Goal: Task Accomplishment & Management: Manage account settings

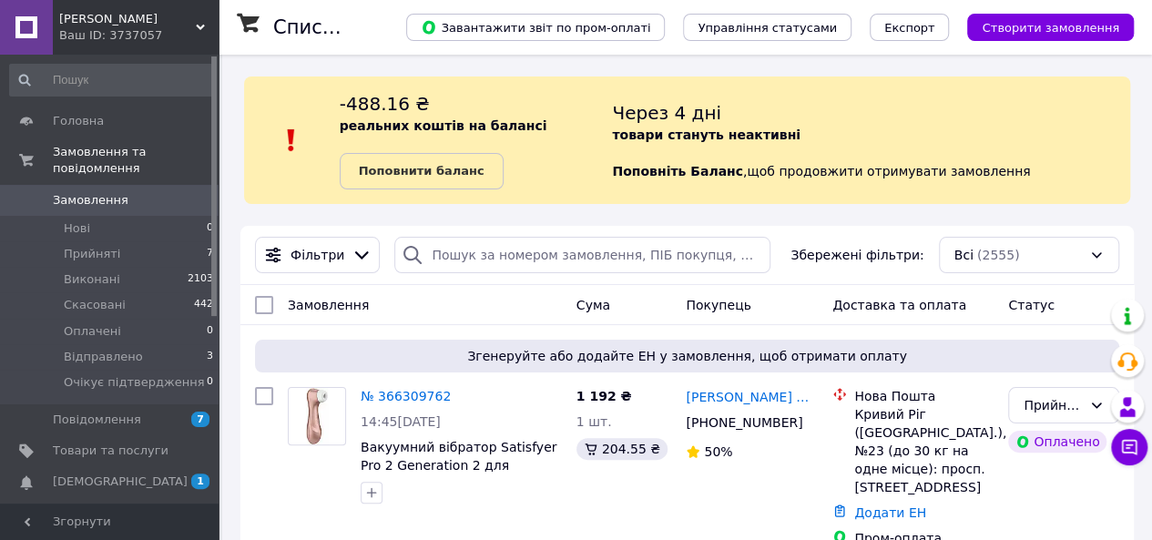
drag, startPoint x: 0, startPoint y: 0, endPoint x: 147, endPoint y: 463, distance: 486.1
click at [147, 473] on span "[DEMOGRAPHIC_DATA]" at bounding box center [111, 481] width 116 height 16
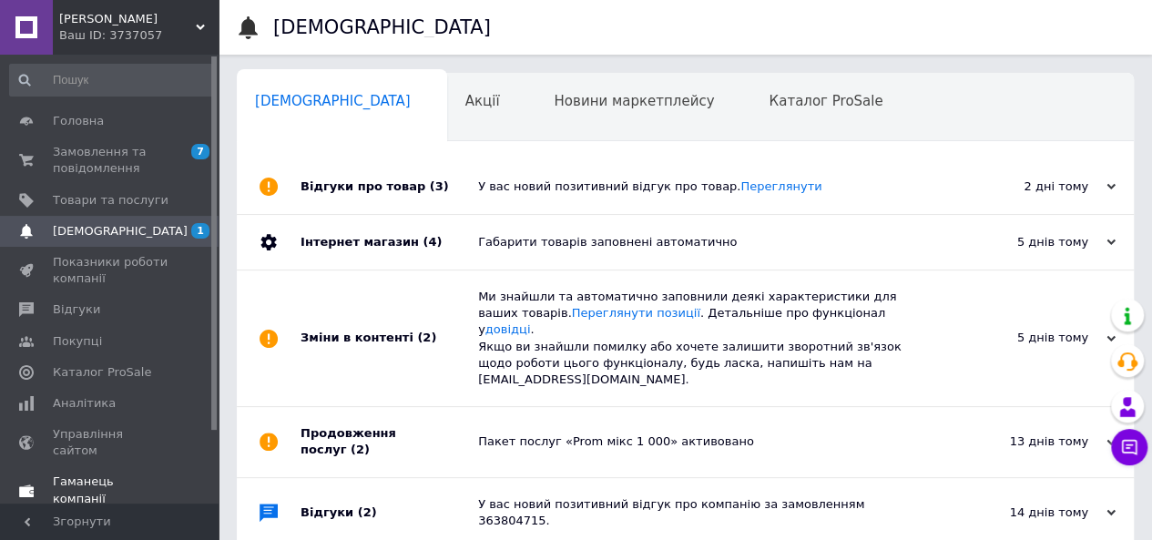
scroll to position [0, 5]
click at [103, 159] on span "Замовлення та повідомлення" at bounding box center [111, 160] width 116 height 33
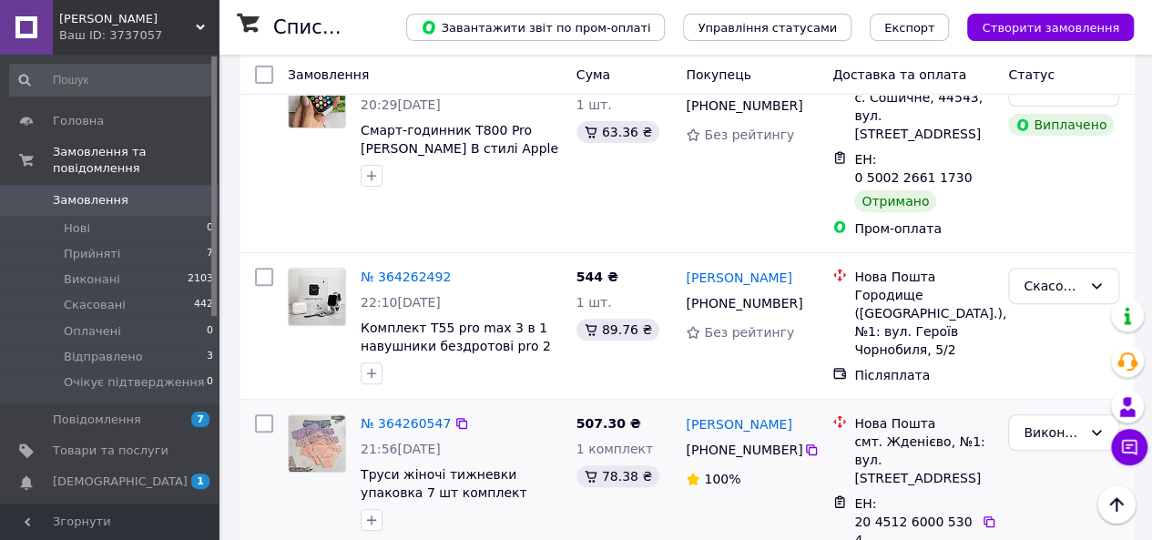
scroll to position [3721, 0]
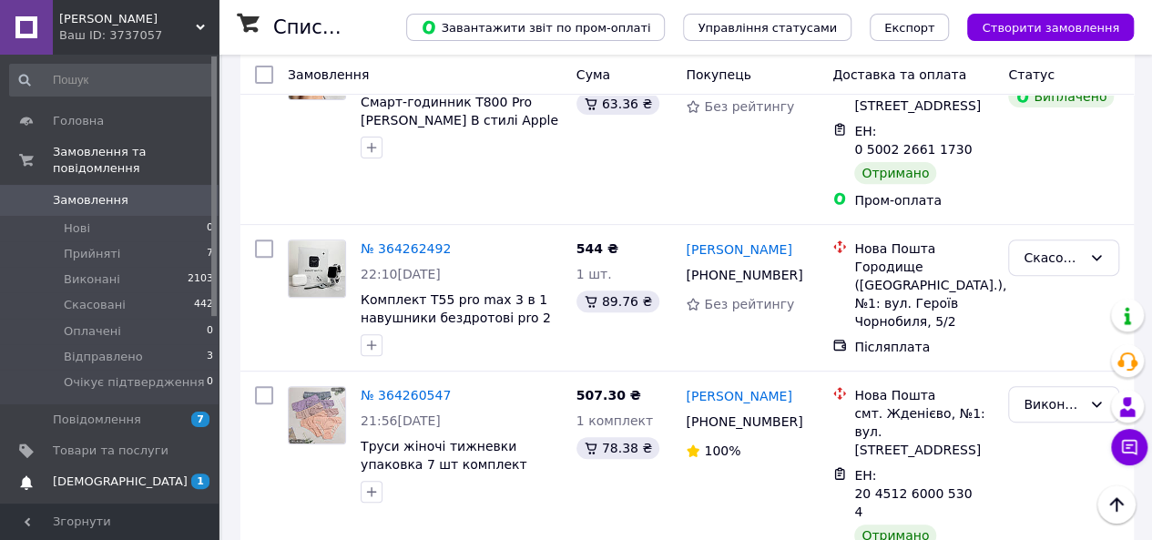
click at [135, 473] on span "[DEMOGRAPHIC_DATA]" at bounding box center [111, 481] width 116 height 16
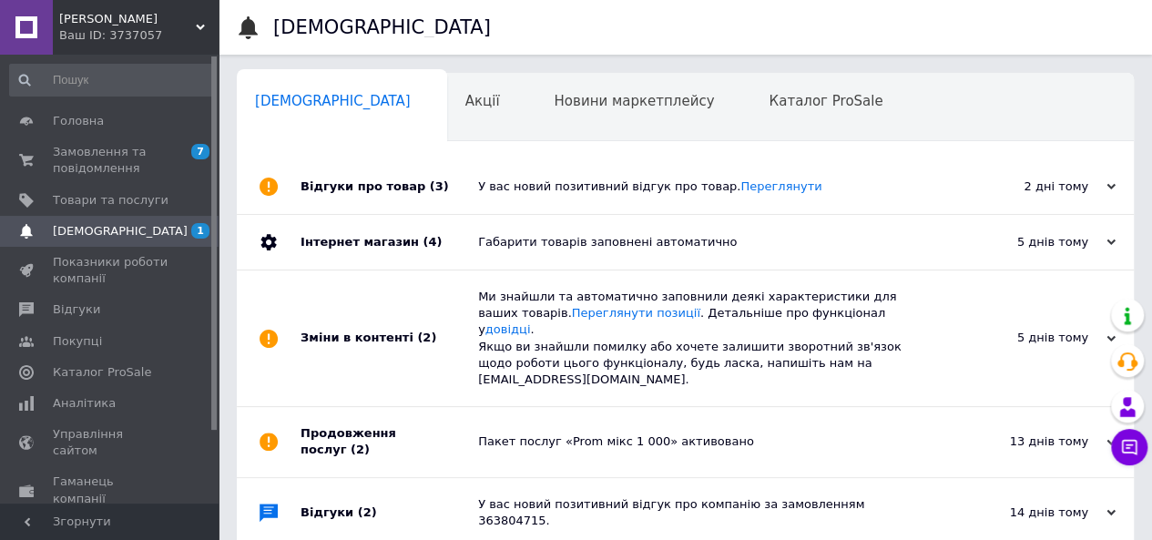
scroll to position [0, 5]
click at [116, 159] on span "Замовлення та повідомлення" at bounding box center [111, 160] width 116 height 33
